Goal: Complete application form

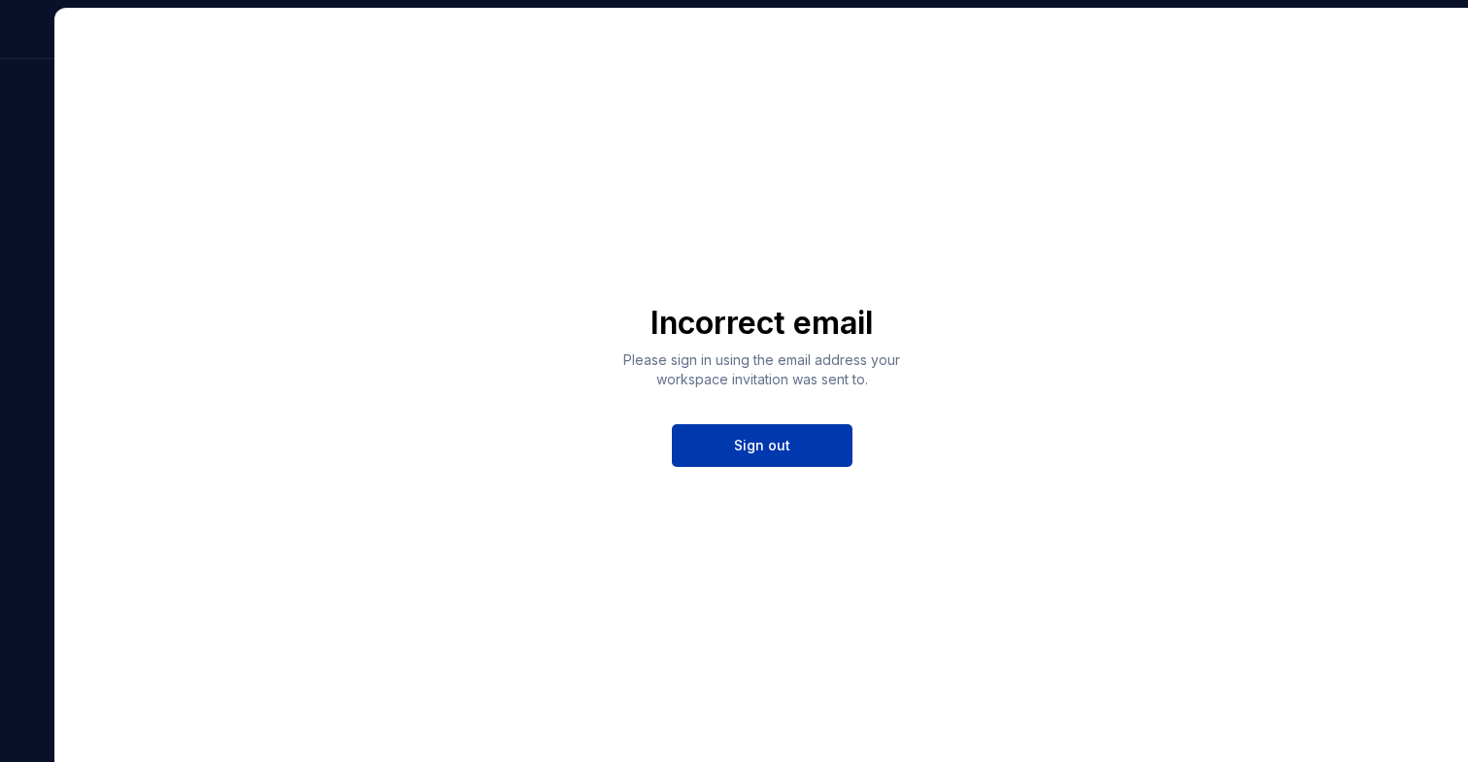
click at [786, 447] on span "Sign out" at bounding box center [762, 445] width 56 height 19
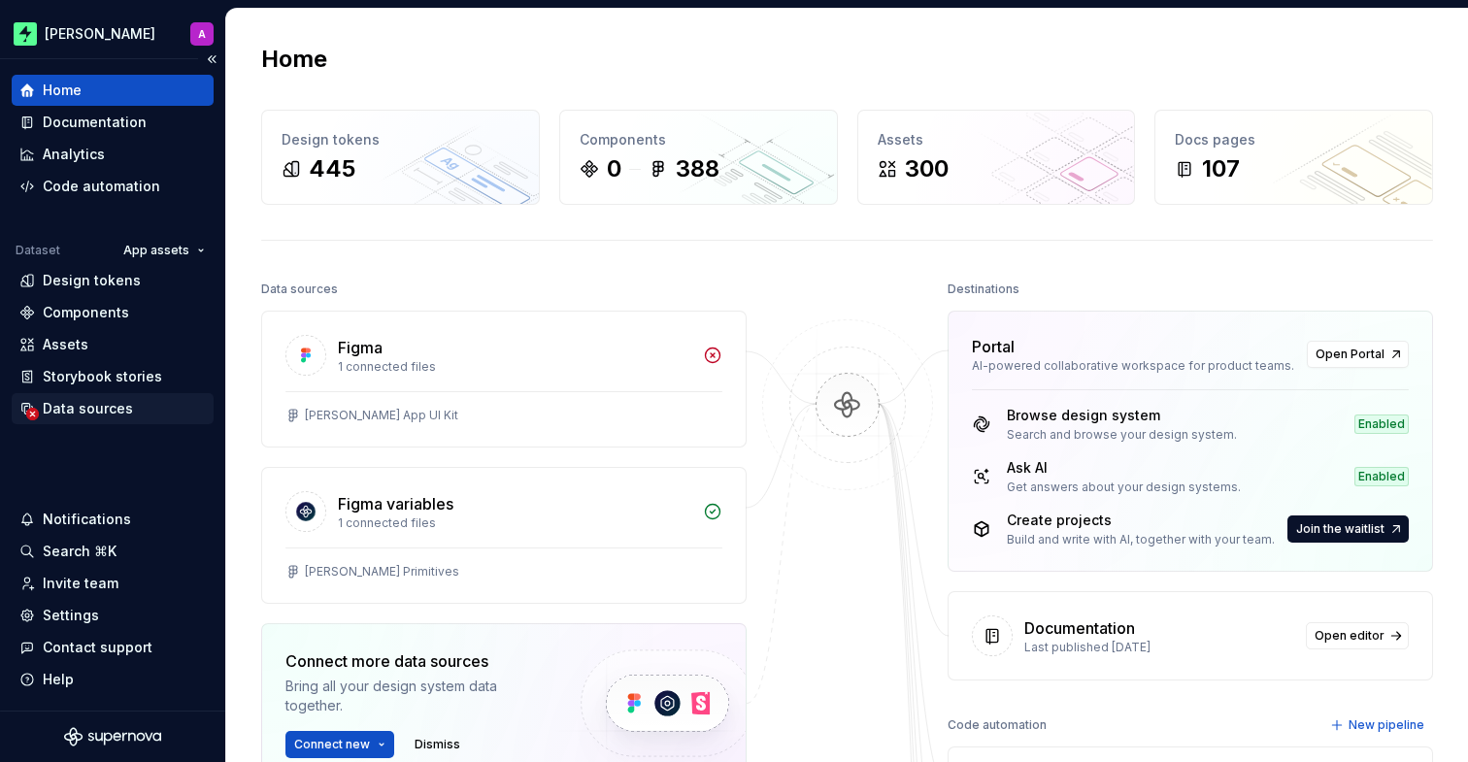
click at [69, 410] on div "Data sources" at bounding box center [88, 408] width 90 height 19
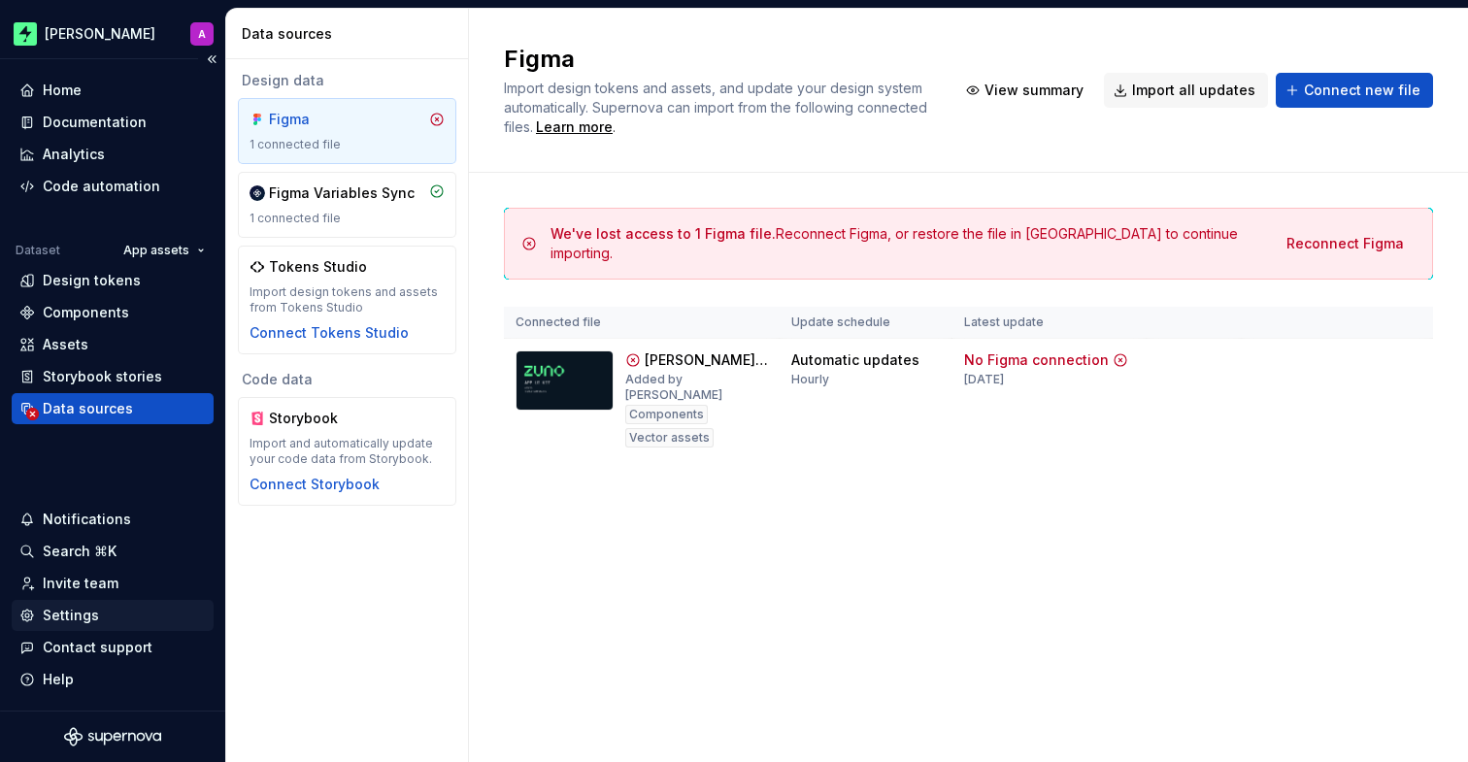
click at [96, 605] on div "Settings" at bounding box center [113, 615] width 202 height 31
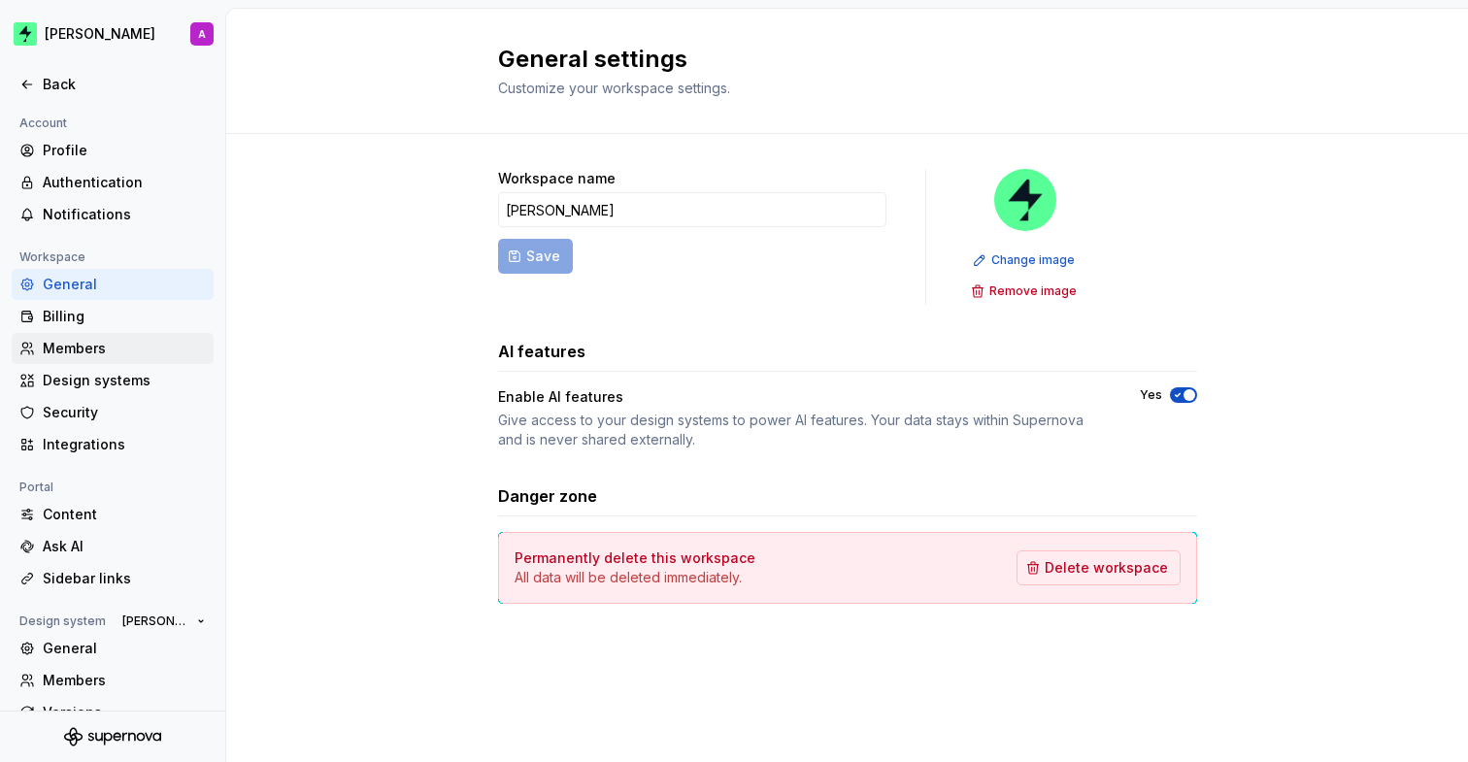
click at [140, 349] on div "Members" at bounding box center [124, 348] width 163 height 19
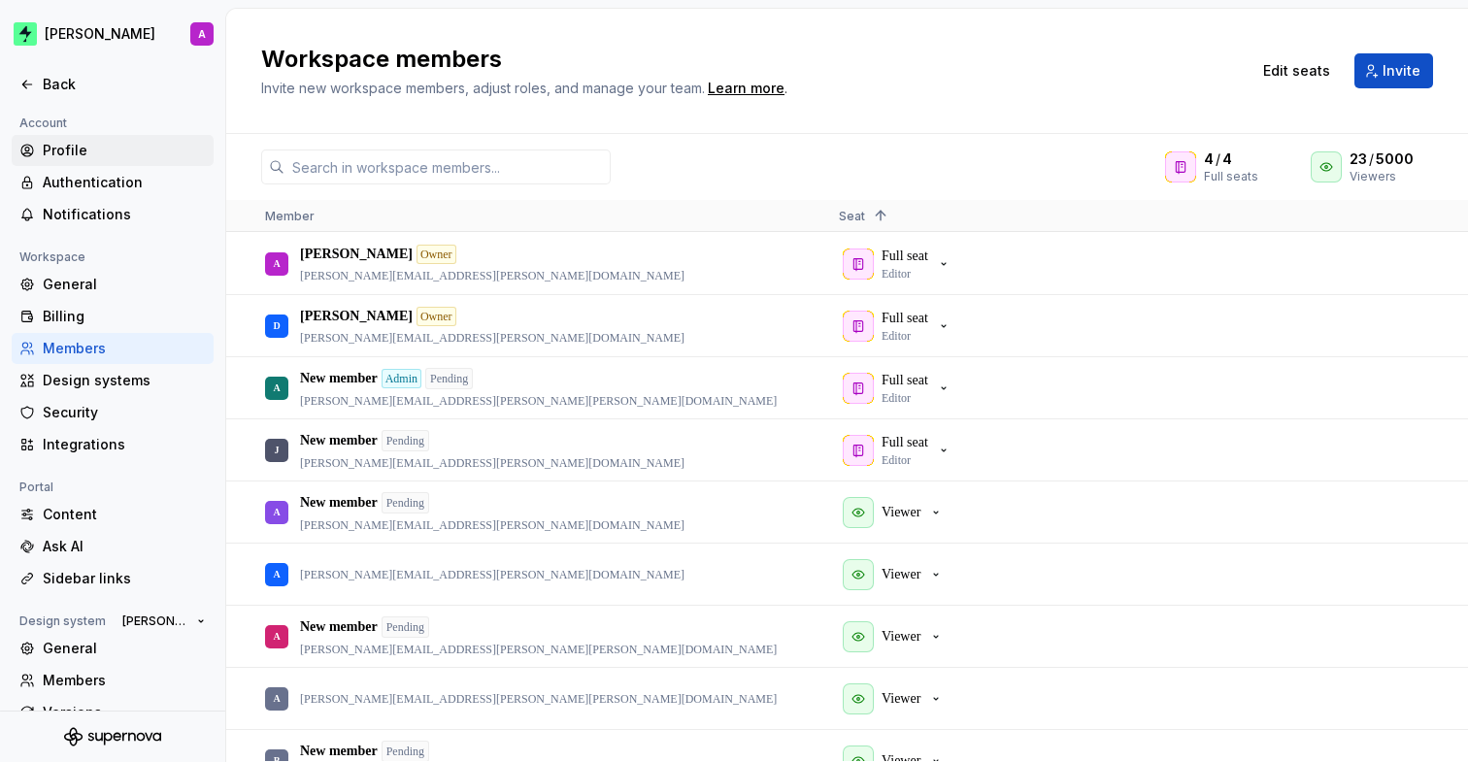
click at [93, 149] on div "Profile" at bounding box center [124, 150] width 163 height 19
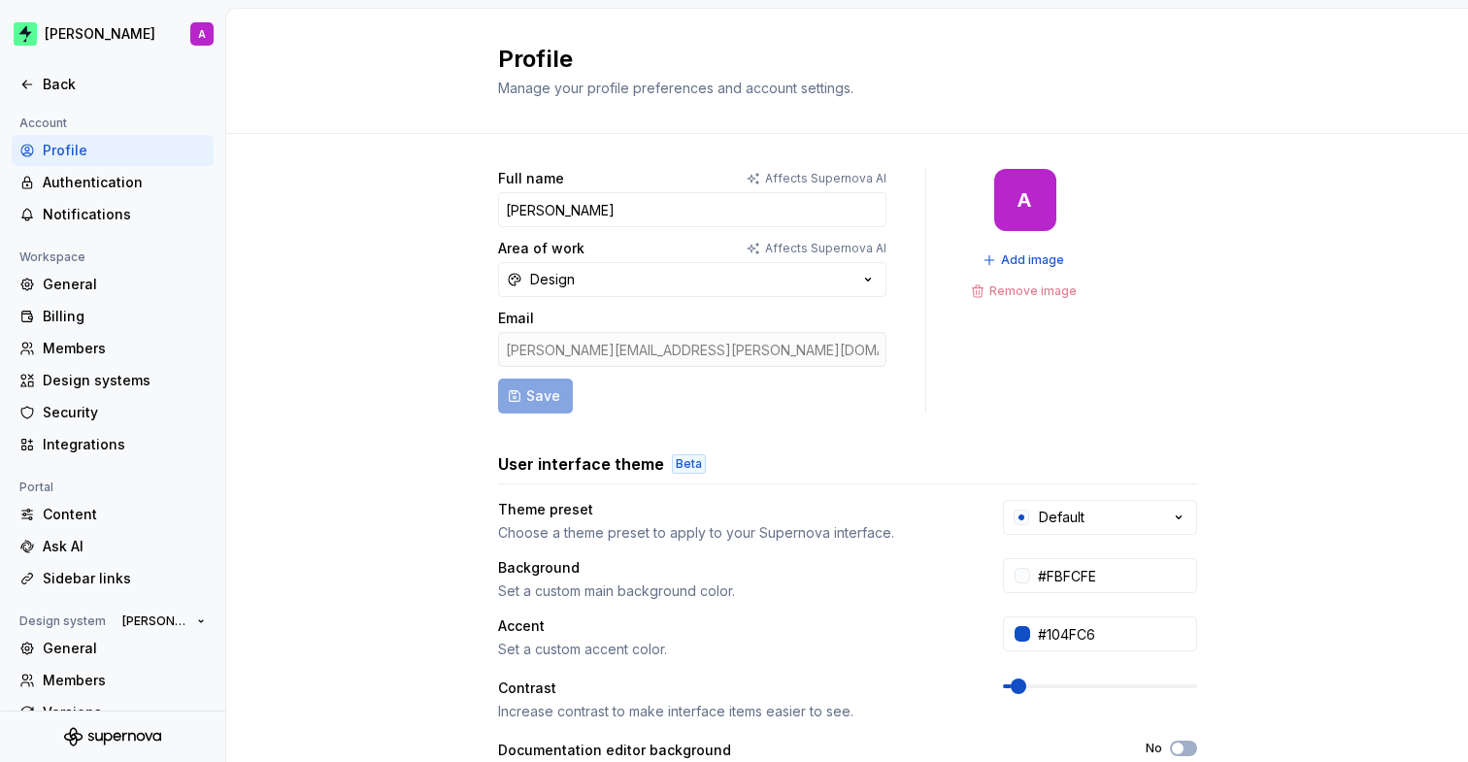
click at [595, 339] on div "[PERSON_NAME][EMAIL_ADDRESS][PERSON_NAME][DOMAIN_NAME]" at bounding box center [692, 349] width 388 height 35
click at [450, 277] on div "Full name Affects Supernova AI [PERSON_NAME] Area of work Affects Supernova AI …" at bounding box center [846, 623] width 1241 height 978
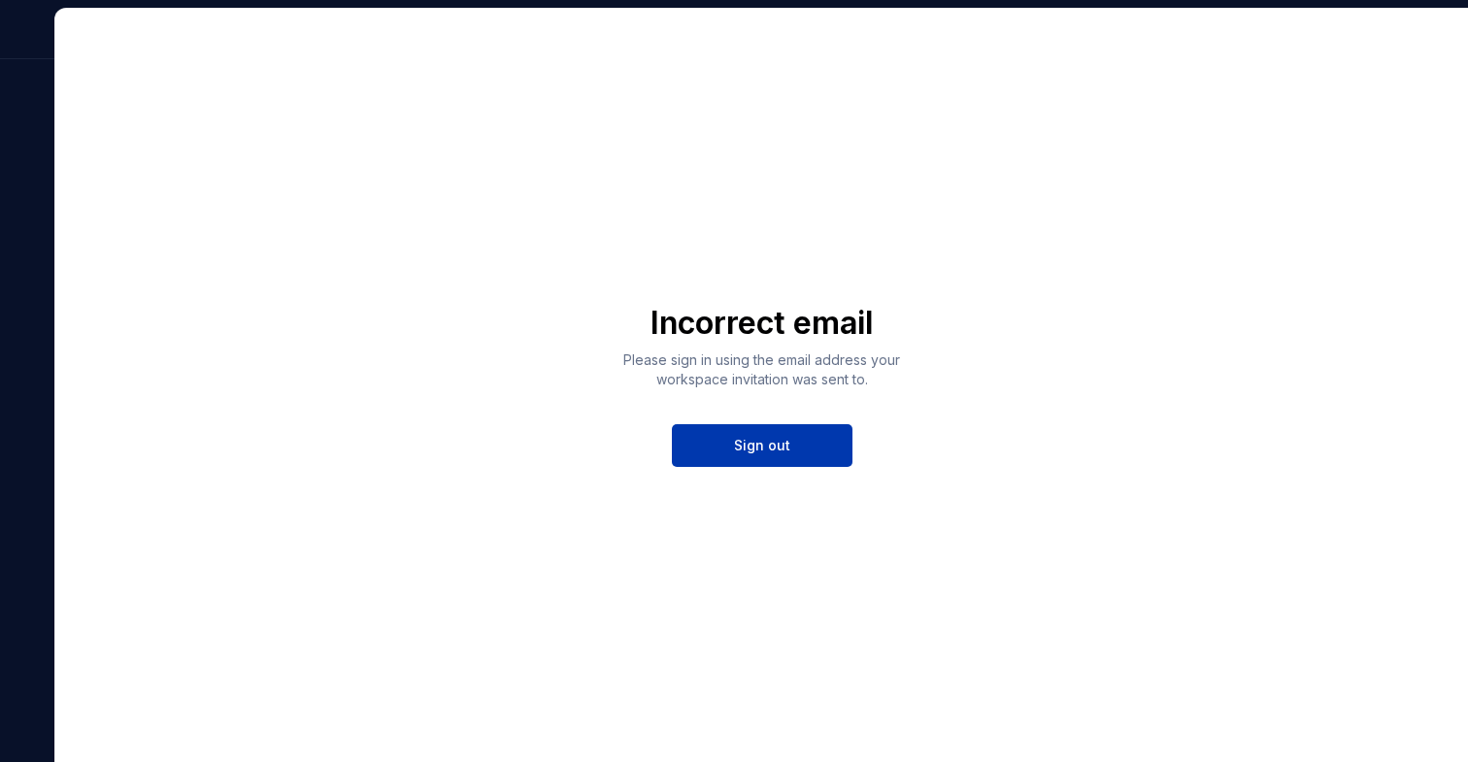
click at [776, 464] on button "Sign out" at bounding box center [762, 445] width 181 height 43
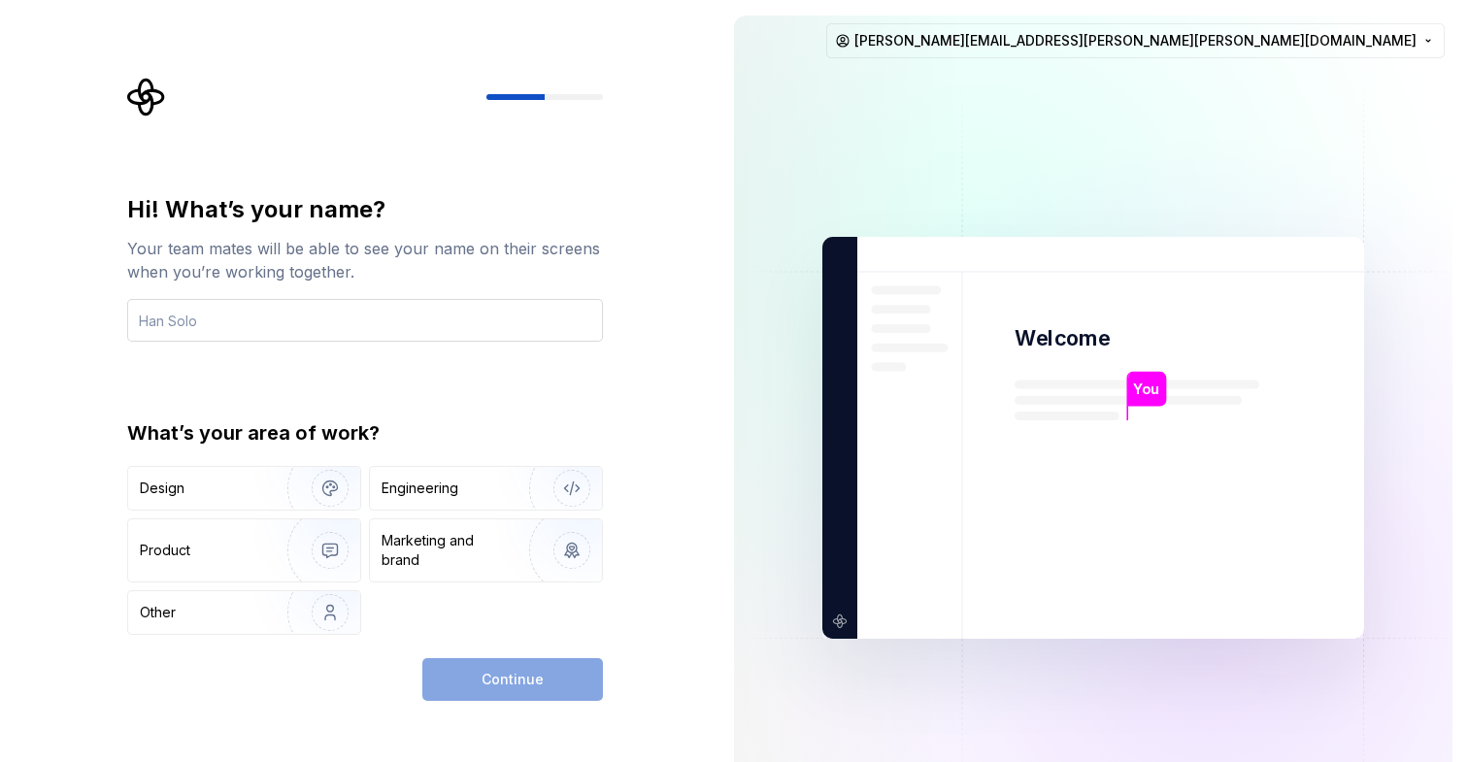
click at [339, 327] on input "text" at bounding box center [365, 320] width 476 height 43
type input "[PERSON_NAME]"
click at [501, 265] on div "Your team mates will be able to see your name on their screens when you’re work…" at bounding box center [365, 260] width 476 height 47
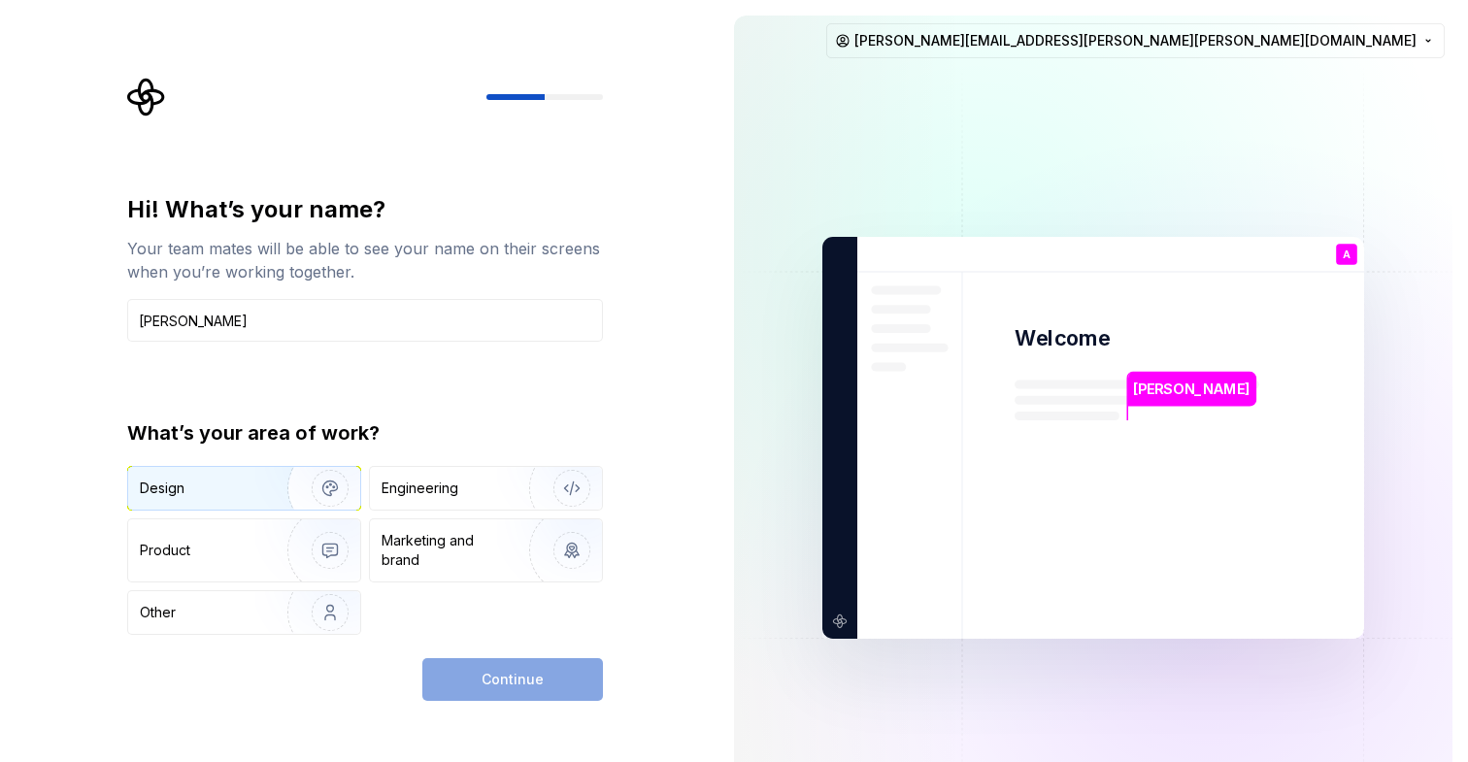
click at [272, 485] on img "button" at bounding box center [317, 488] width 124 height 130
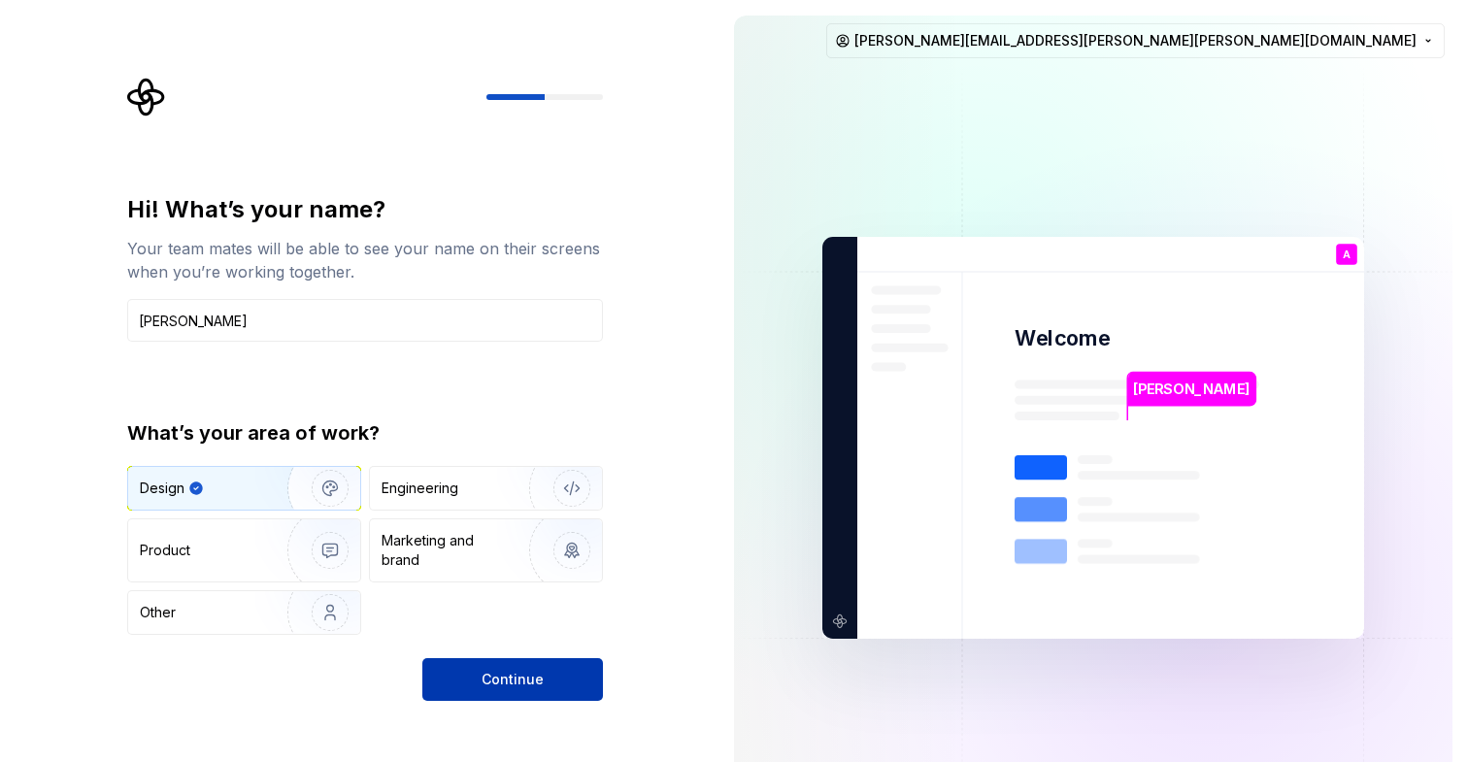
click at [489, 675] on span "Continue" at bounding box center [512, 679] width 62 height 19
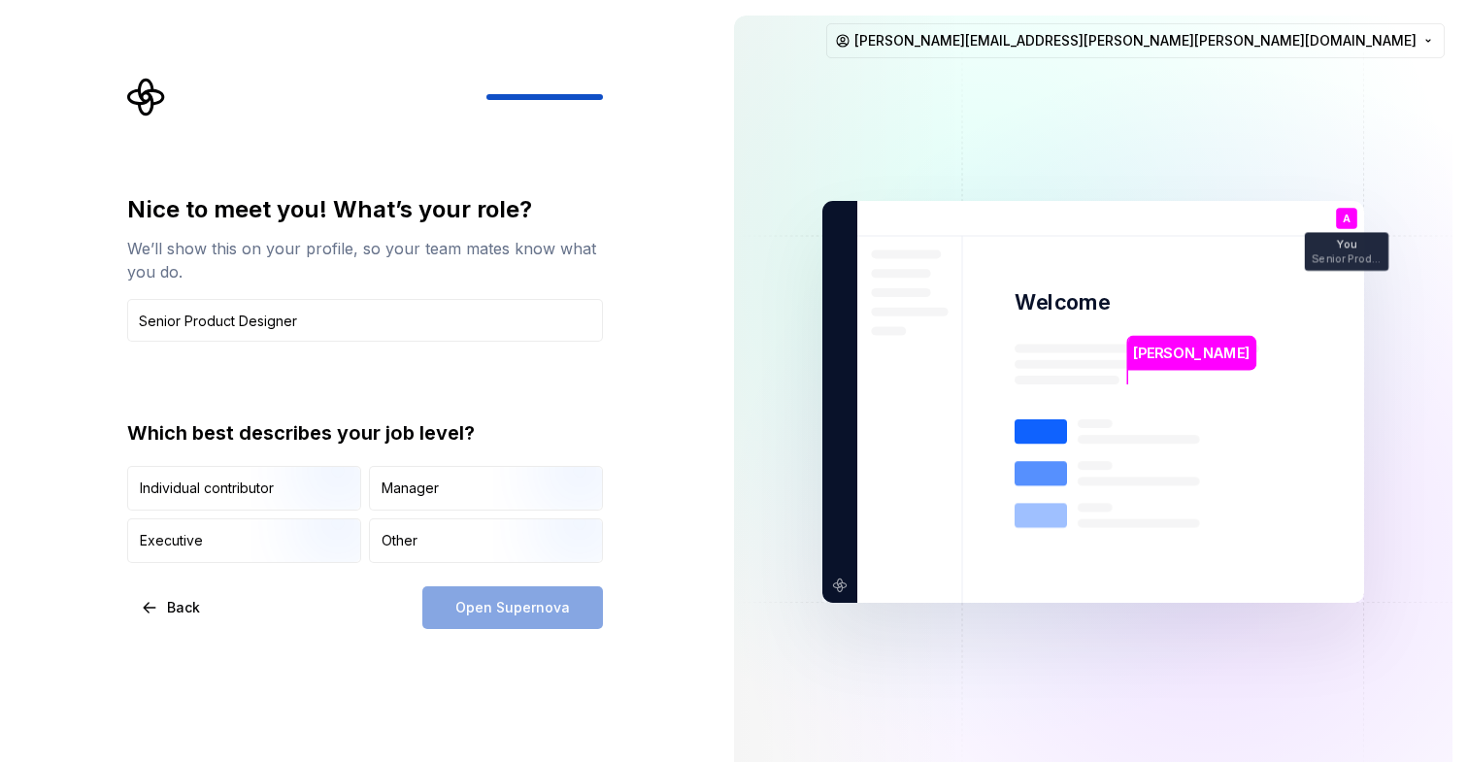
type input "Senior Product Designer"
click at [683, 337] on div "Nice to meet you! What’s your role? We’ll show this on your profile, so your te…" at bounding box center [359, 402] width 718 height 804
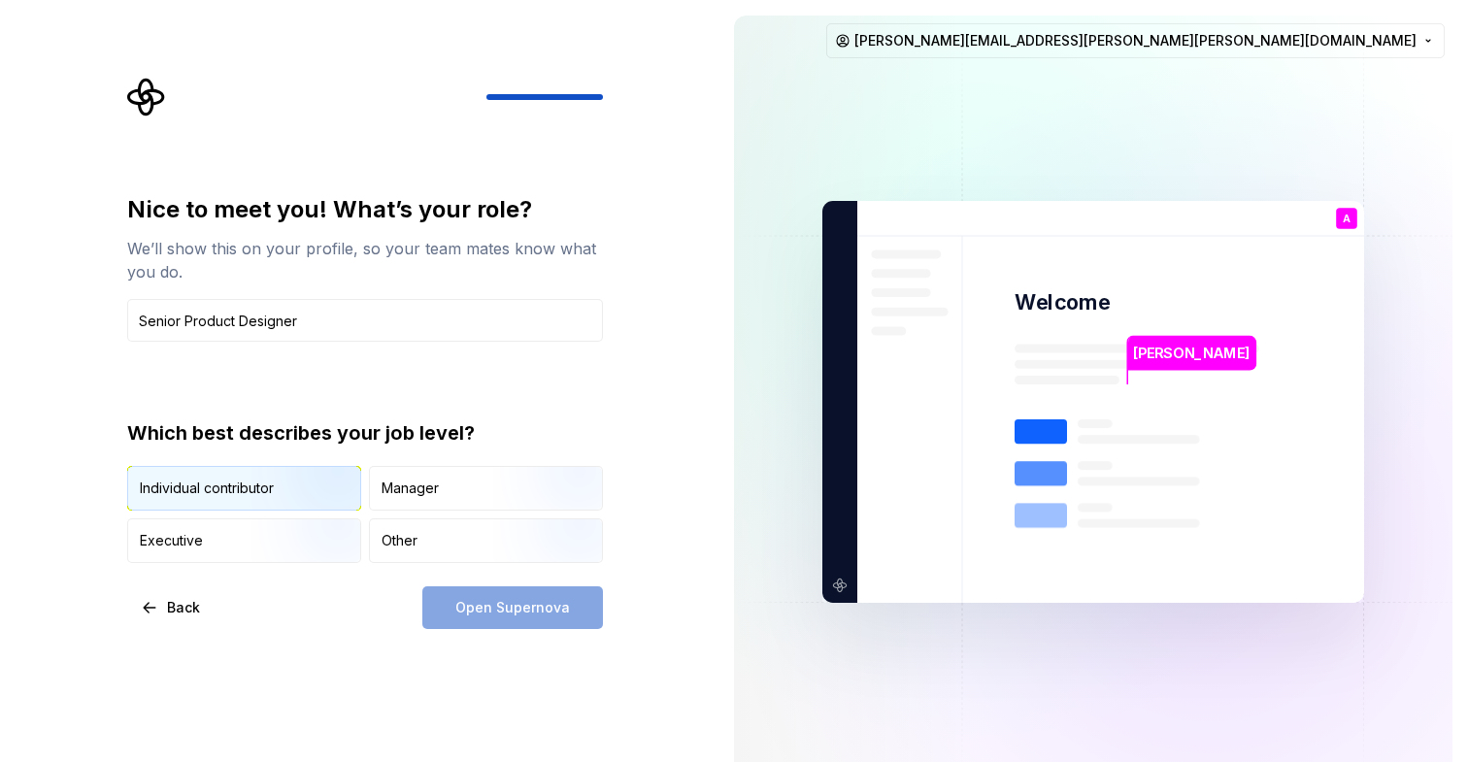
click at [242, 479] on div "Individual contributor" at bounding box center [207, 488] width 134 height 19
click at [492, 612] on span "Open Supernova" at bounding box center [512, 607] width 115 height 19
